Goal: Check status: Check status

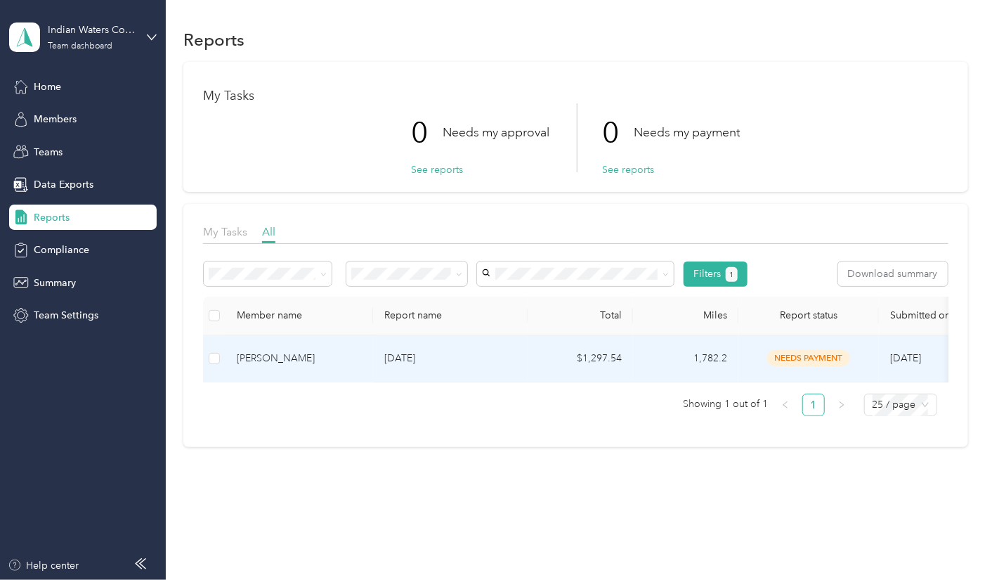
click at [303, 361] on div "[PERSON_NAME]" at bounding box center [299, 358] width 125 height 15
